Goal: Obtain resource: Obtain resource

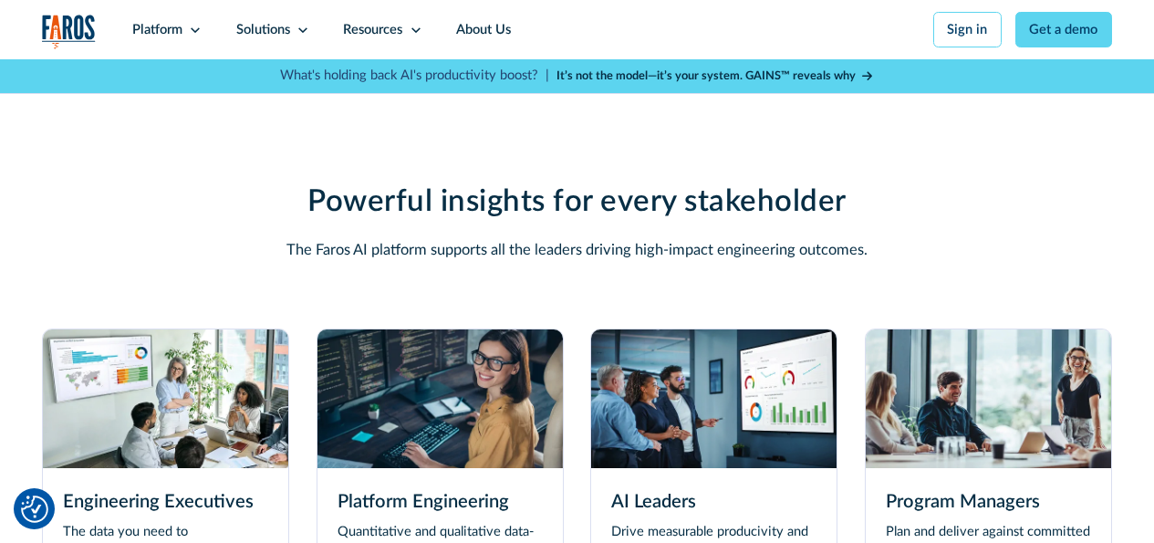
scroll to position [4785, 0]
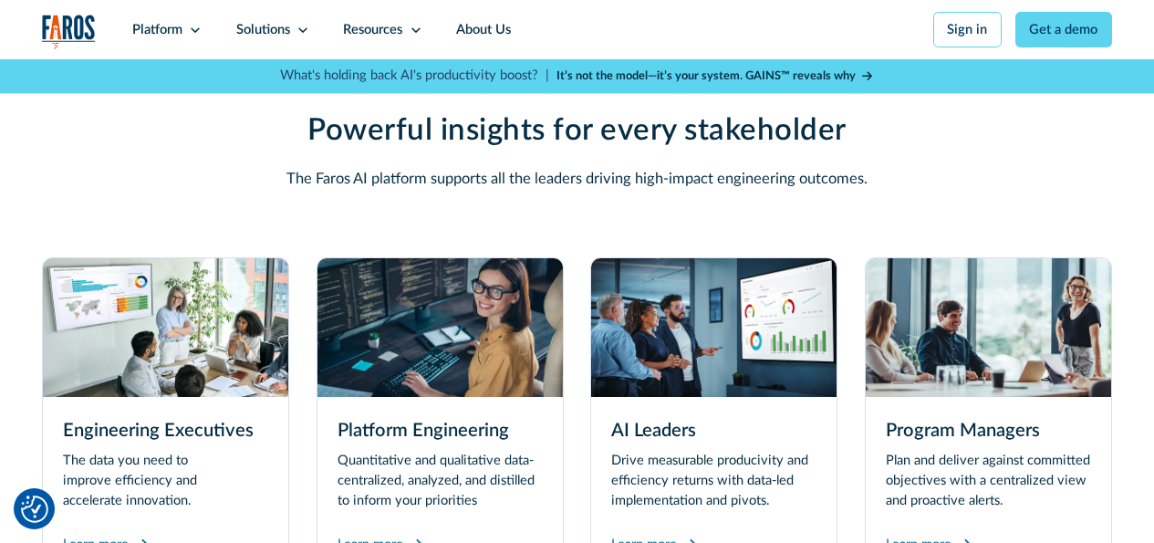
click at [988, 376] on img at bounding box center [988, 327] width 245 height 138
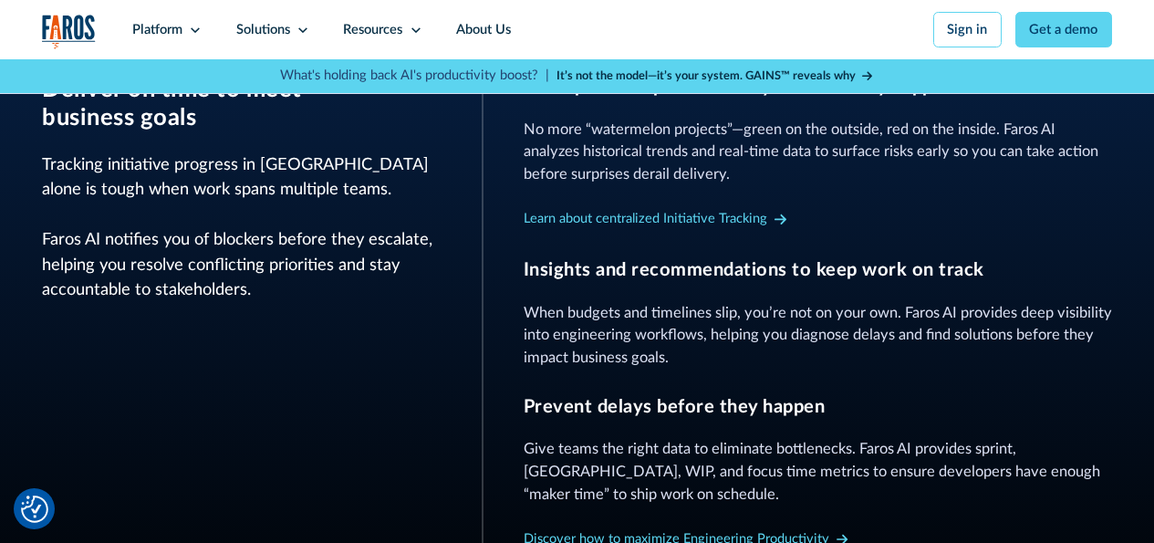
scroll to position [1065, 0]
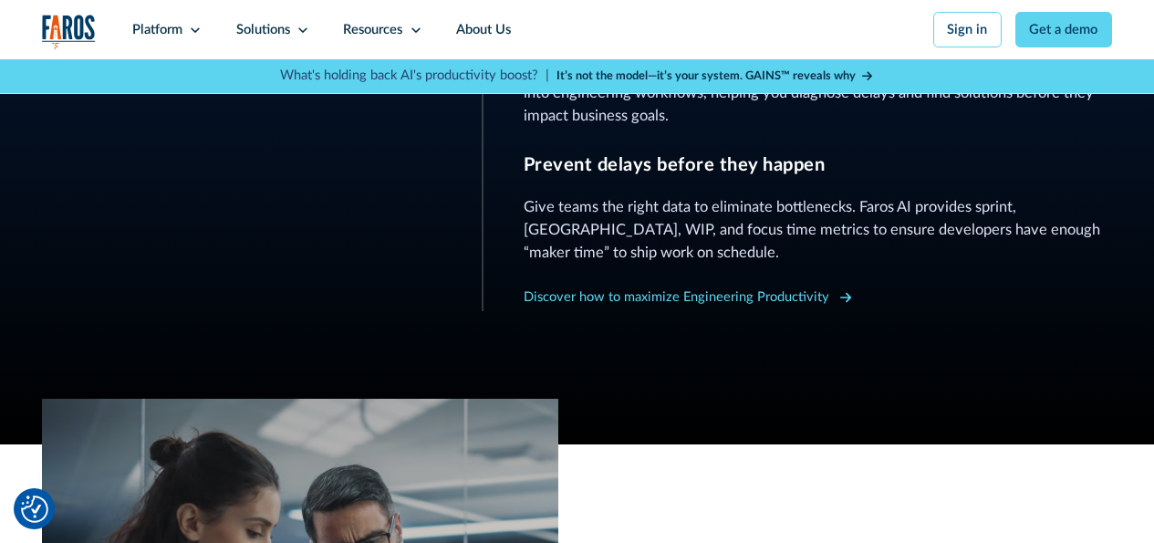
click at [843, 303] on icon at bounding box center [846, 298] width 12 height 10
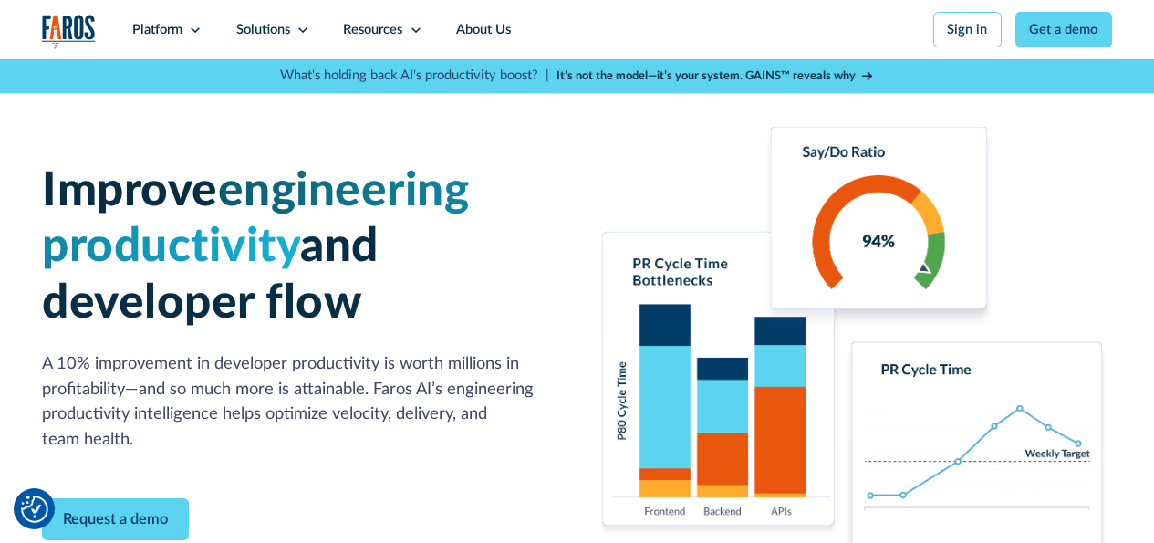
click at [865, 75] on icon at bounding box center [867, 76] width 10 height 12
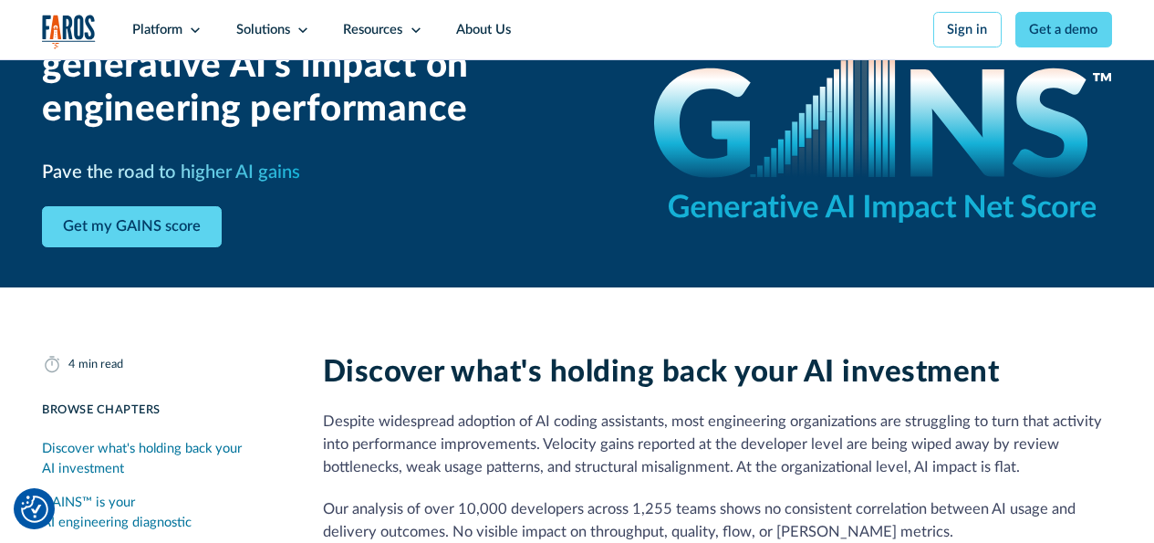
scroll to position [152, 0]
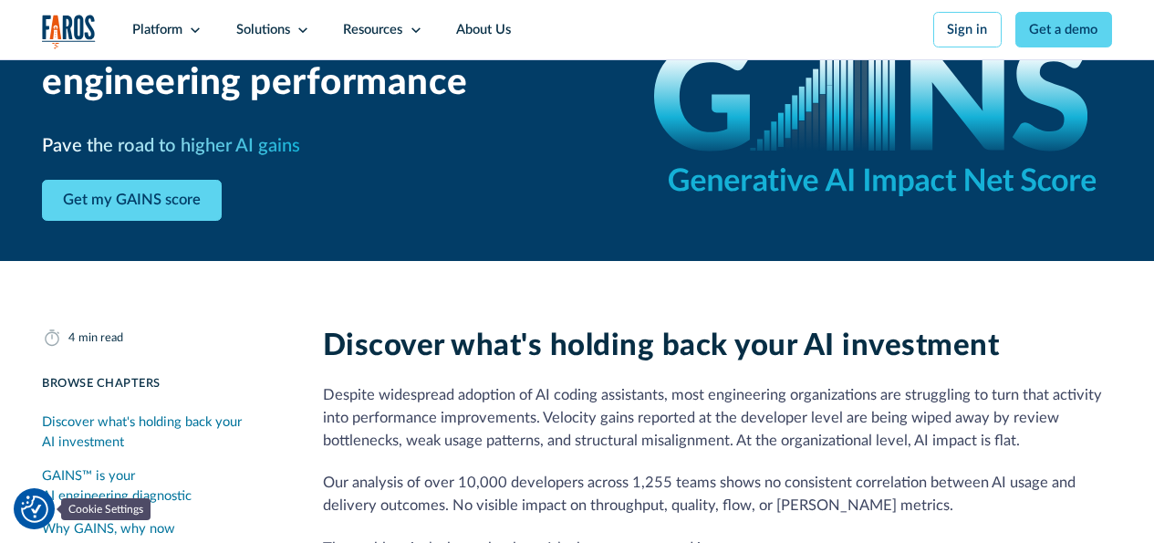
click at [41, 504] on img "Cookie Settings" at bounding box center [34, 508] width 27 height 27
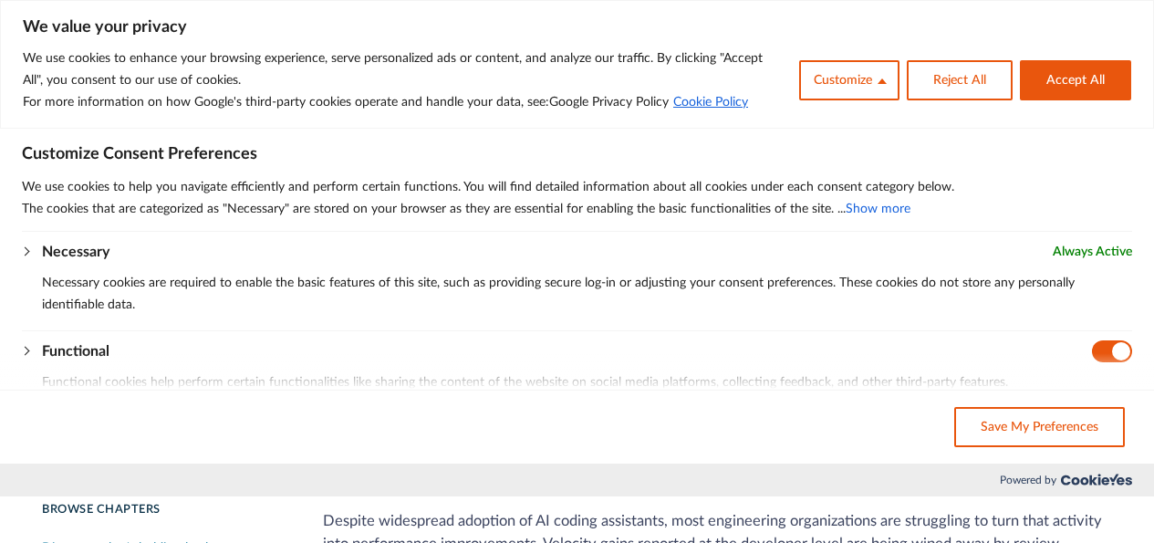
scroll to position [0, 0]
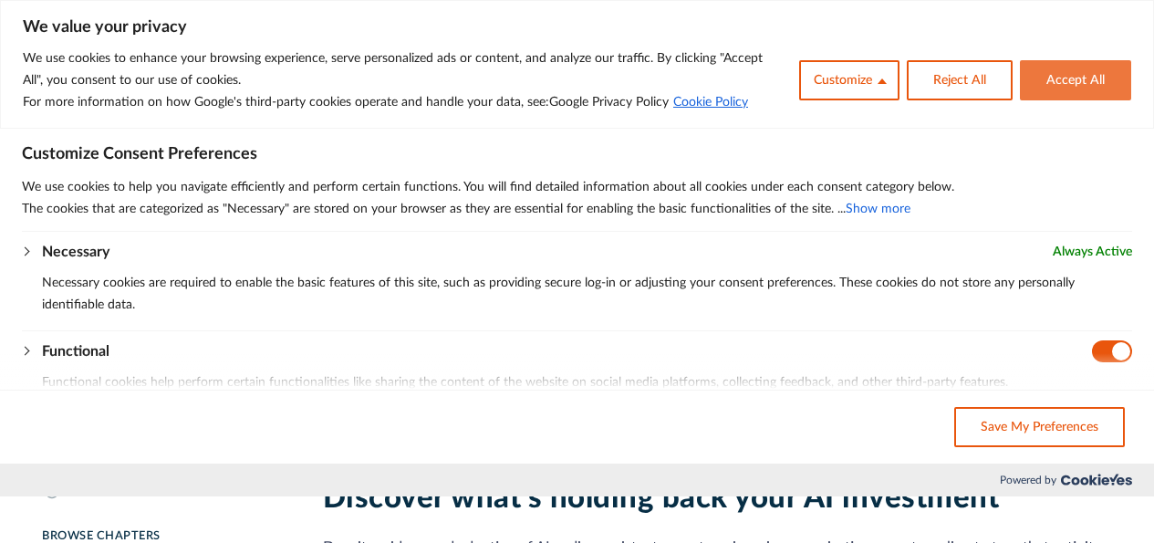
click at [1046, 76] on button "Accept All" at bounding box center [1075, 80] width 111 height 40
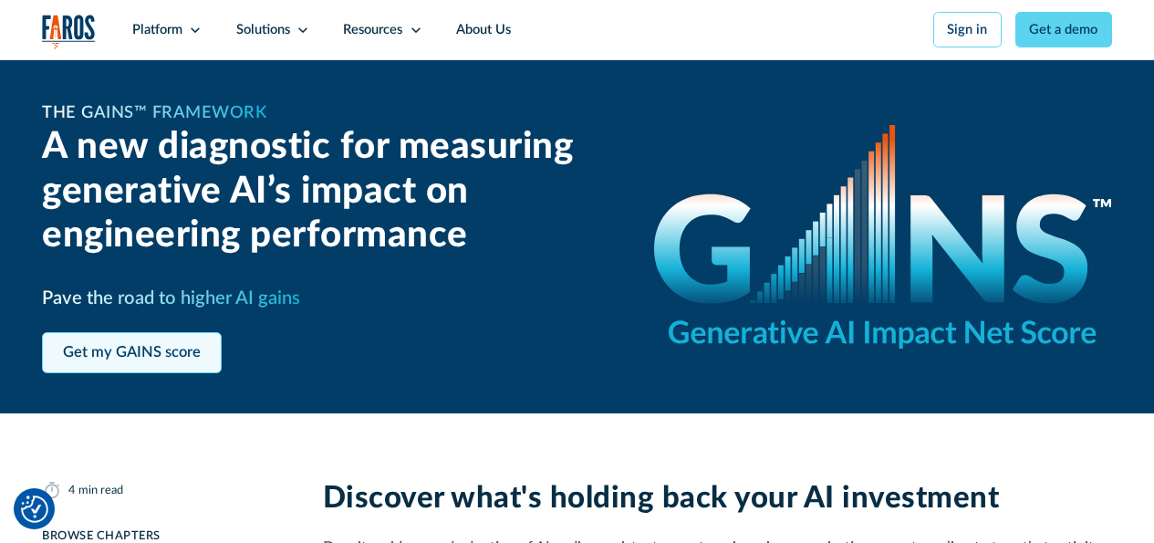
click at [131, 353] on link "Get my GAINS score" at bounding box center [132, 352] width 180 height 41
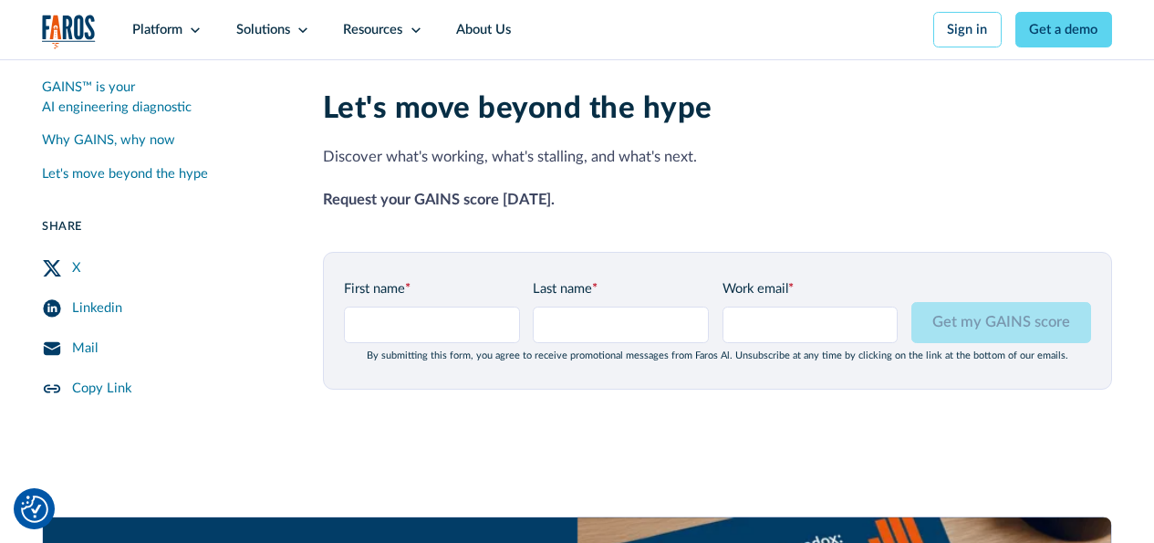
scroll to position [2198, 0]
